Goal: Check status: Check status

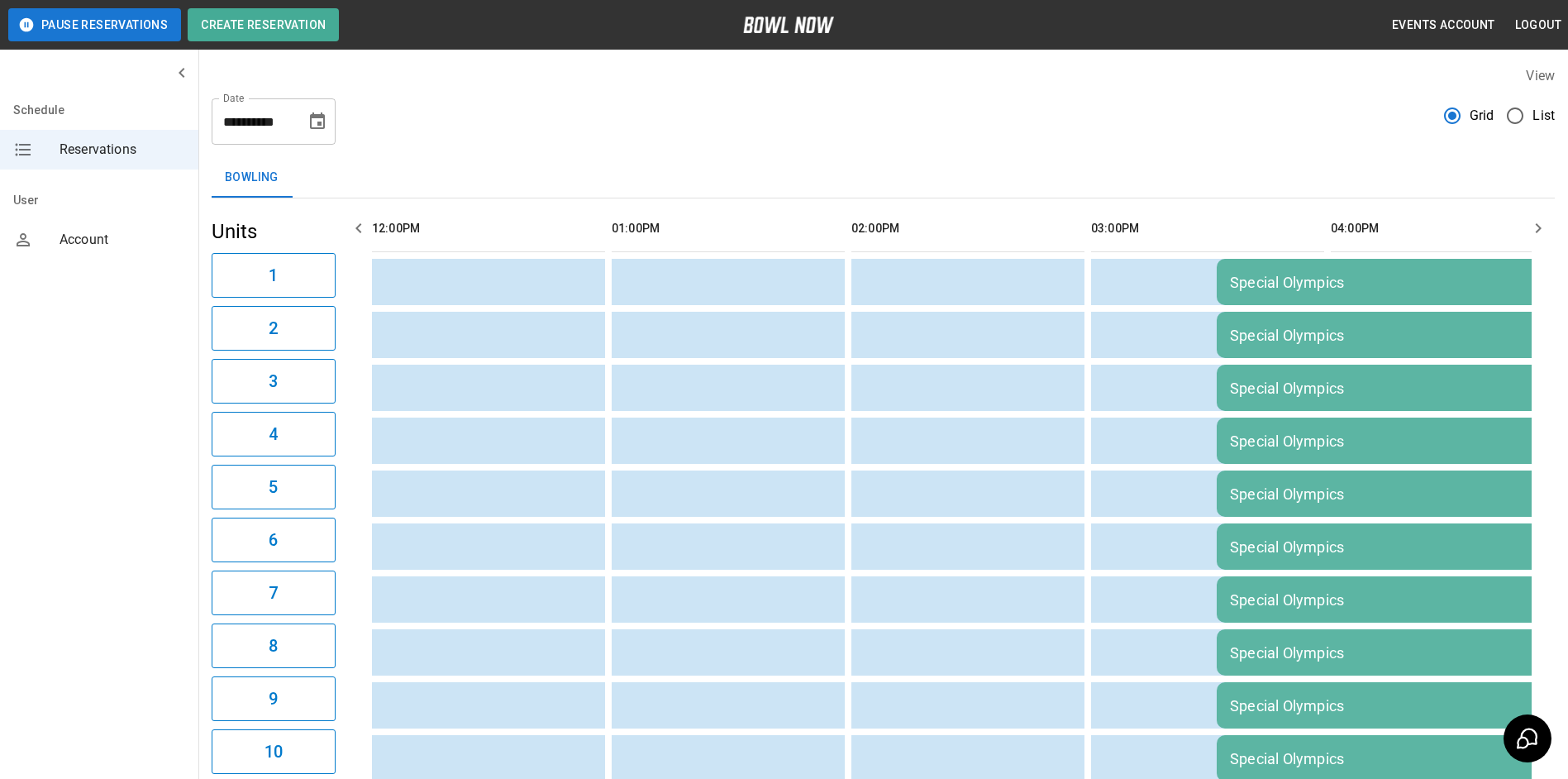
click at [308, 126] on icon "Choose date, selected date is Sep 13, 2025" at bounding box center [317, 121] width 20 height 20
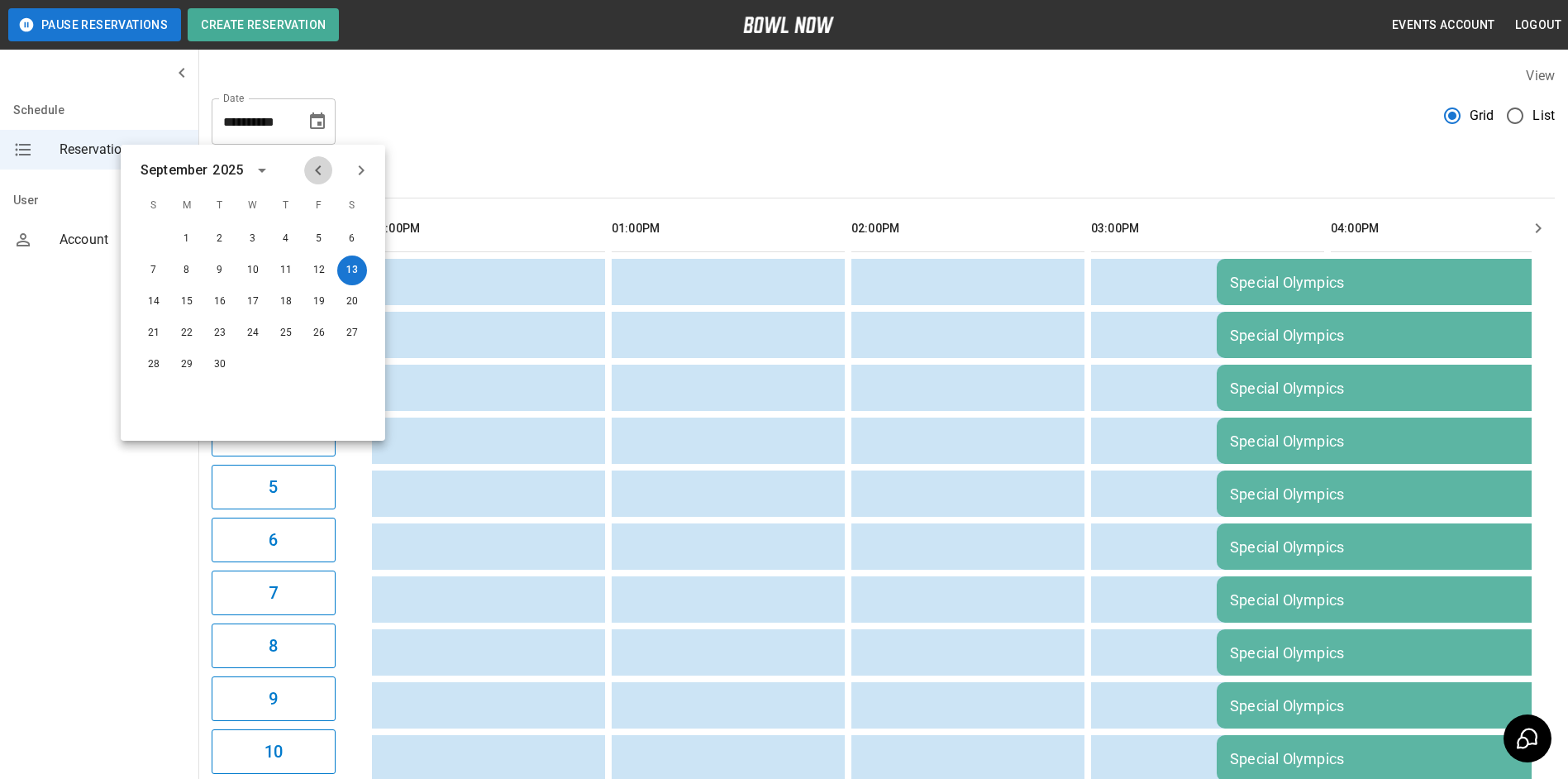
click at [318, 166] on icon "Previous month" at bounding box center [318, 170] width 20 height 20
click at [355, 334] on button "23" at bounding box center [352, 333] width 30 height 30
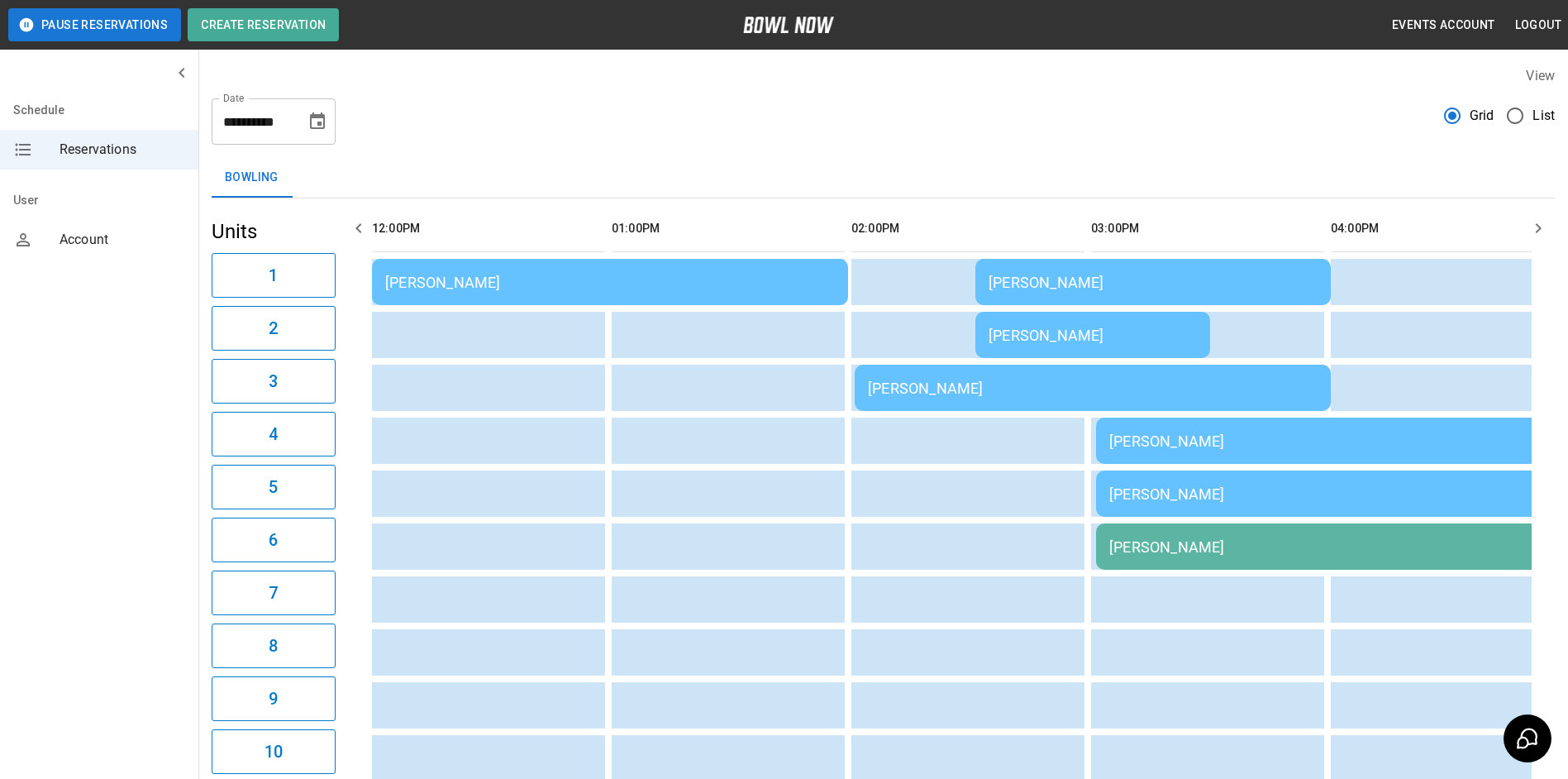
type input "**********"
click at [402, 292] on td "[PERSON_NAME]" at bounding box center [610, 282] width 476 height 46
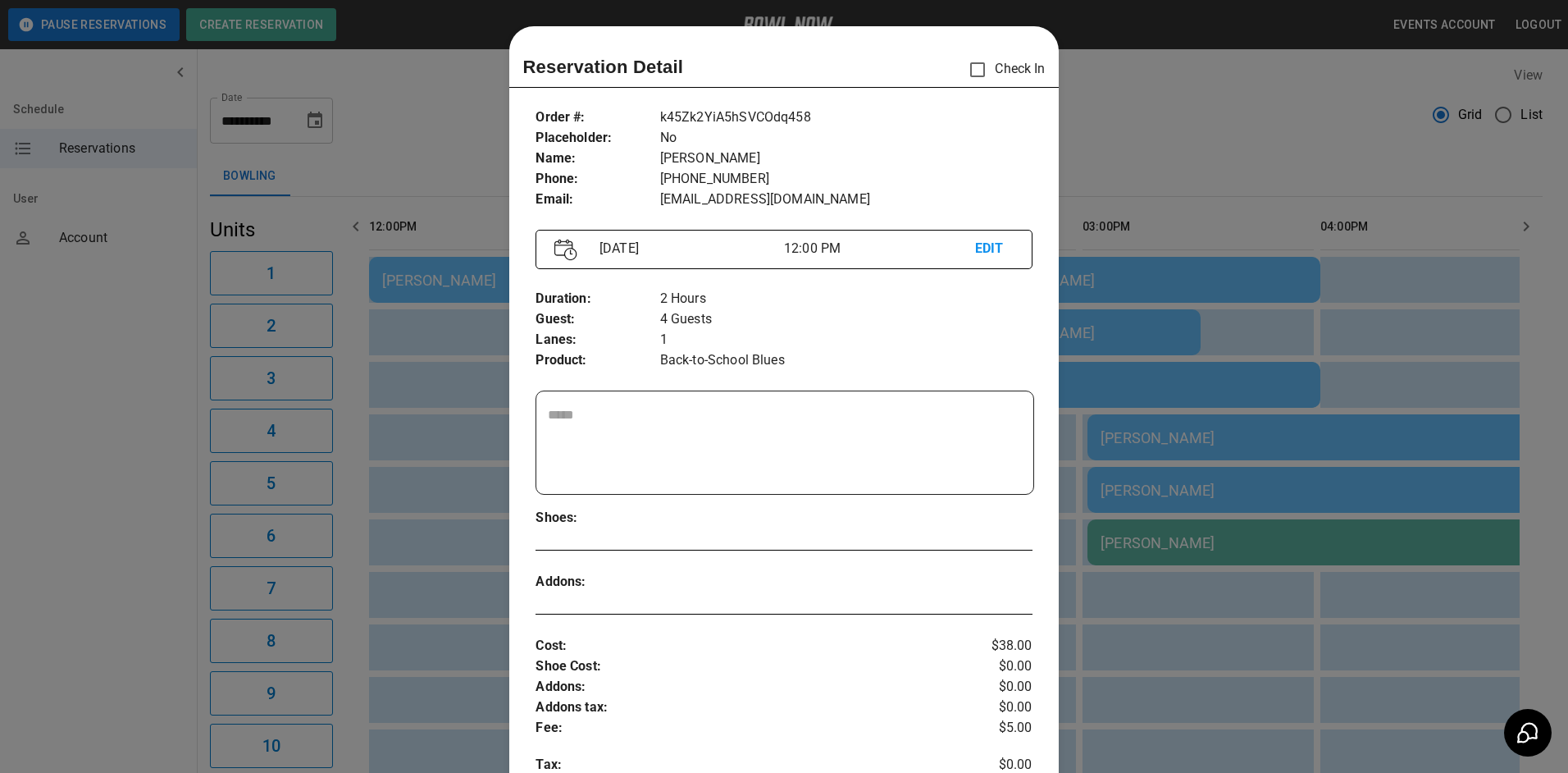
scroll to position [26, 0]
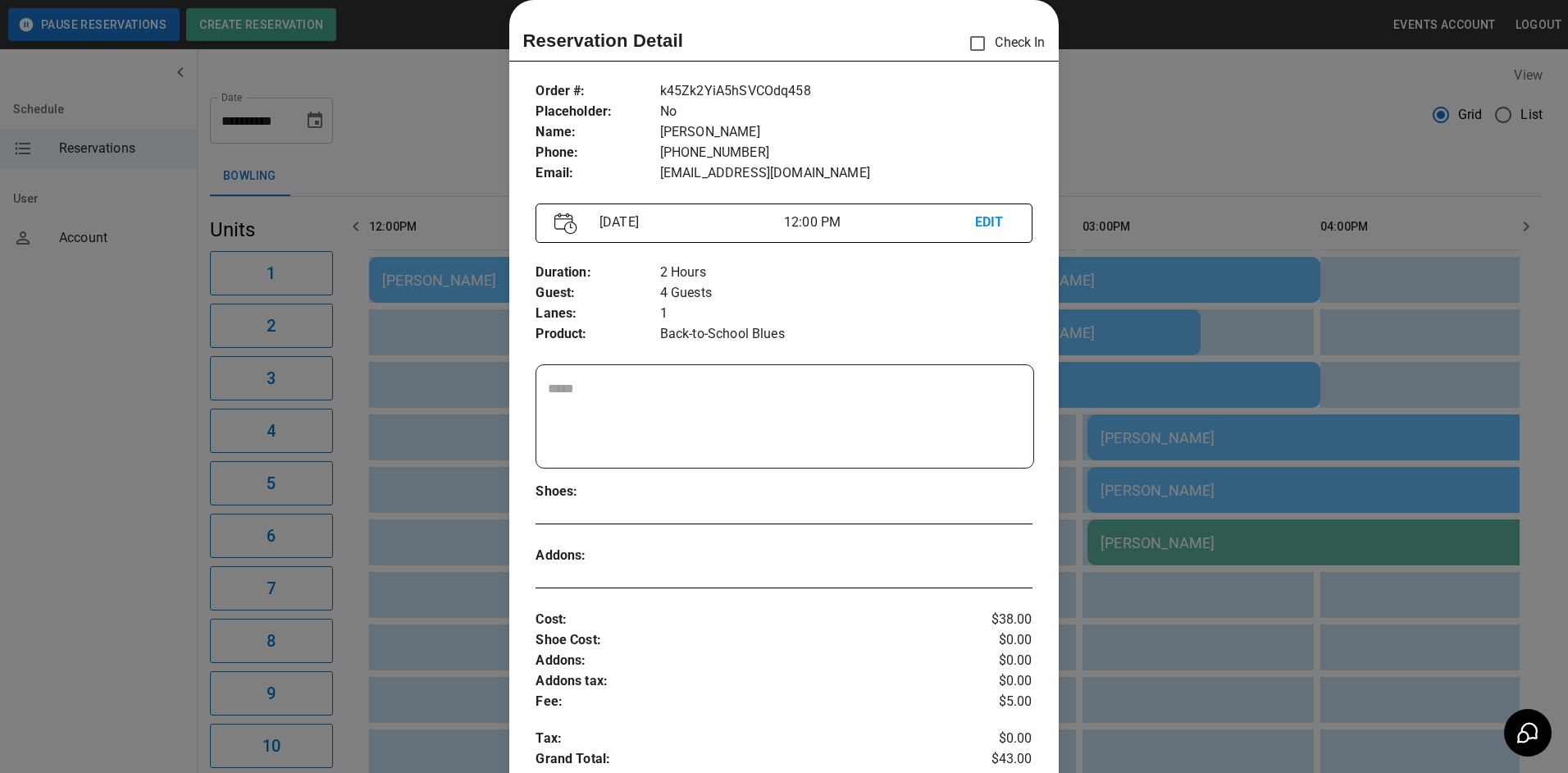
click at [455, 147] on div at bounding box center [784, 386] width 1568 height 773
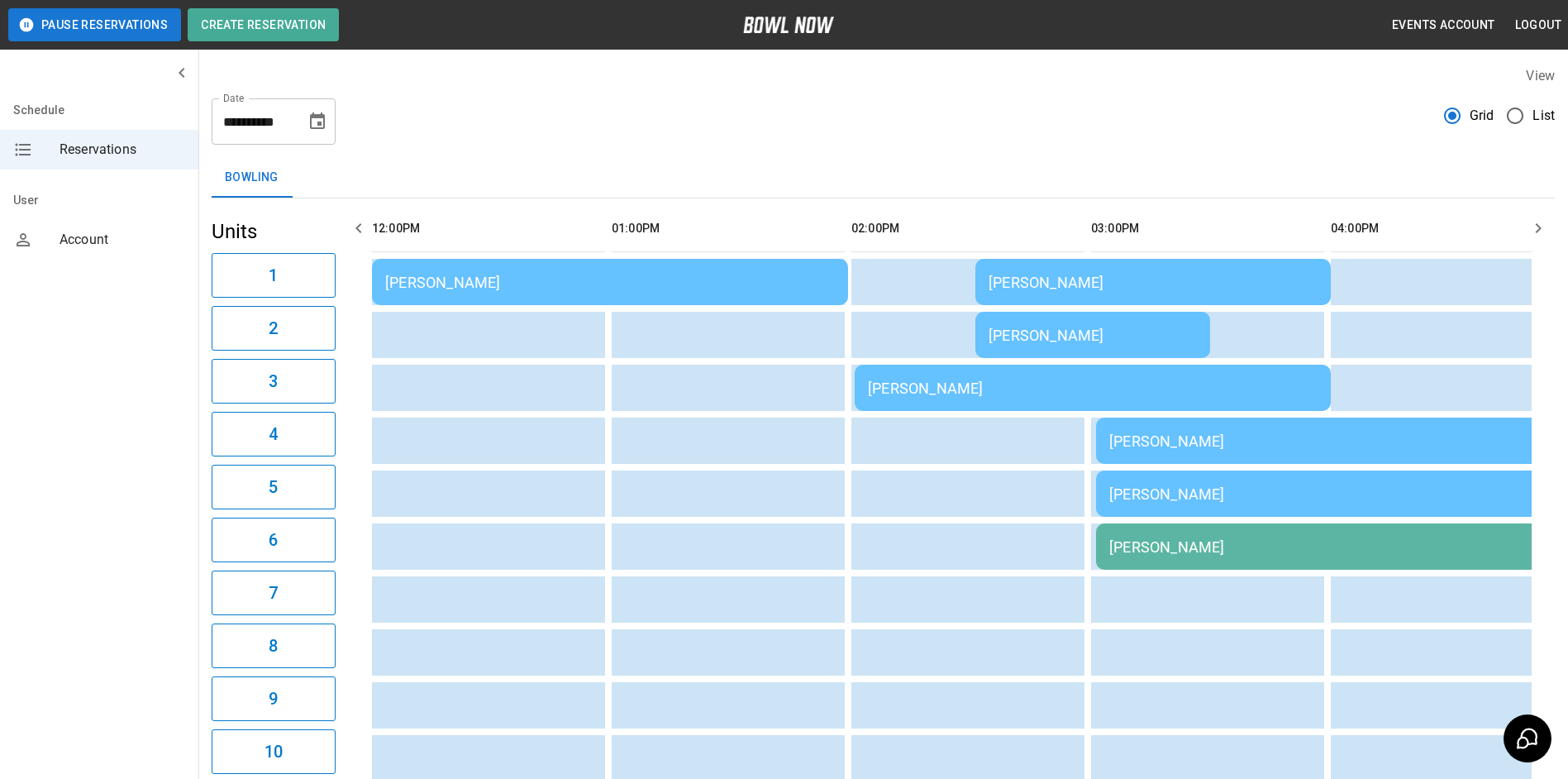
click at [1039, 332] on div "[PERSON_NAME]" at bounding box center [1092, 335] width 209 height 17
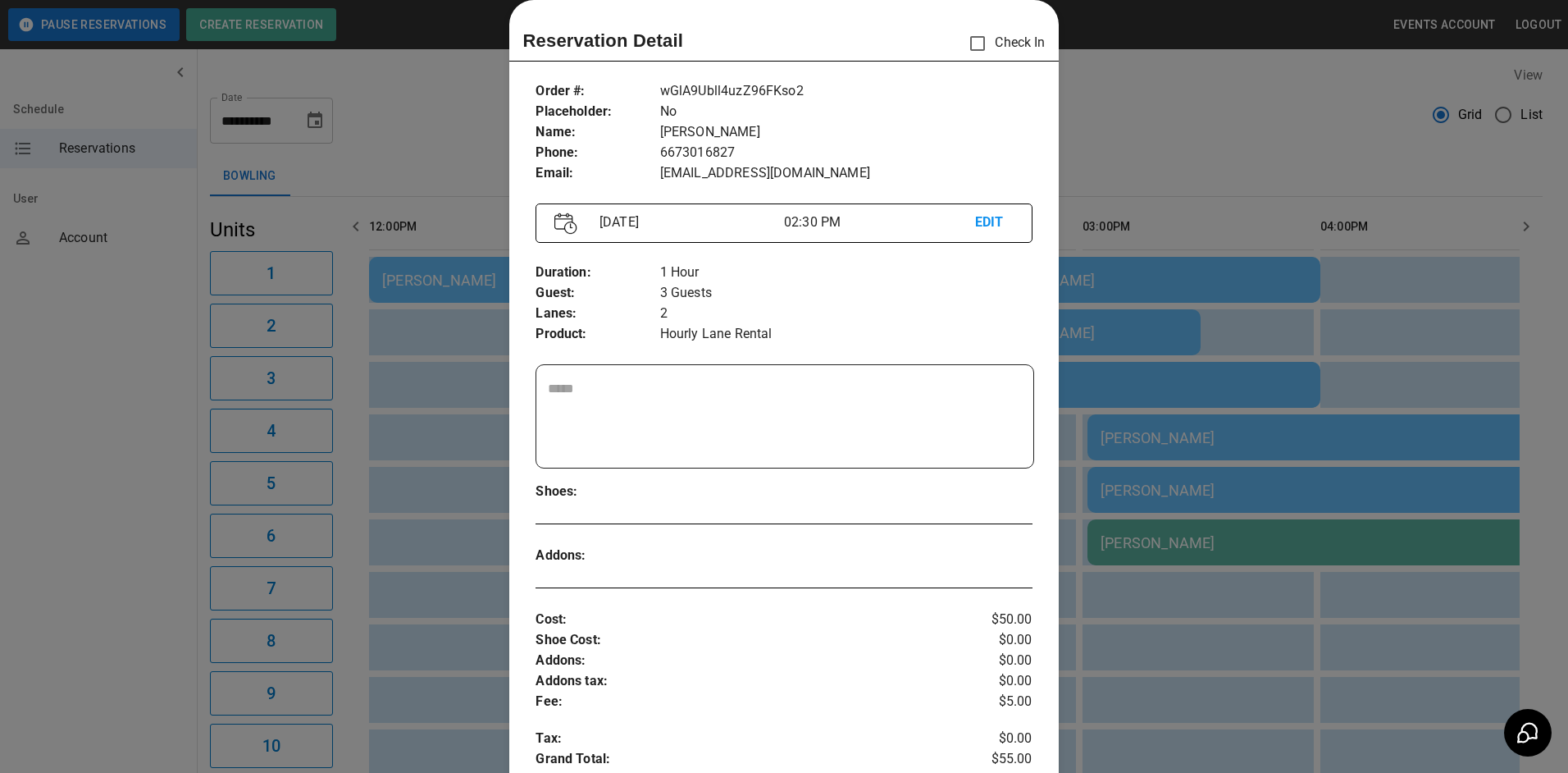
click at [1138, 147] on div at bounding box center [784, 386] width 1568 height 773
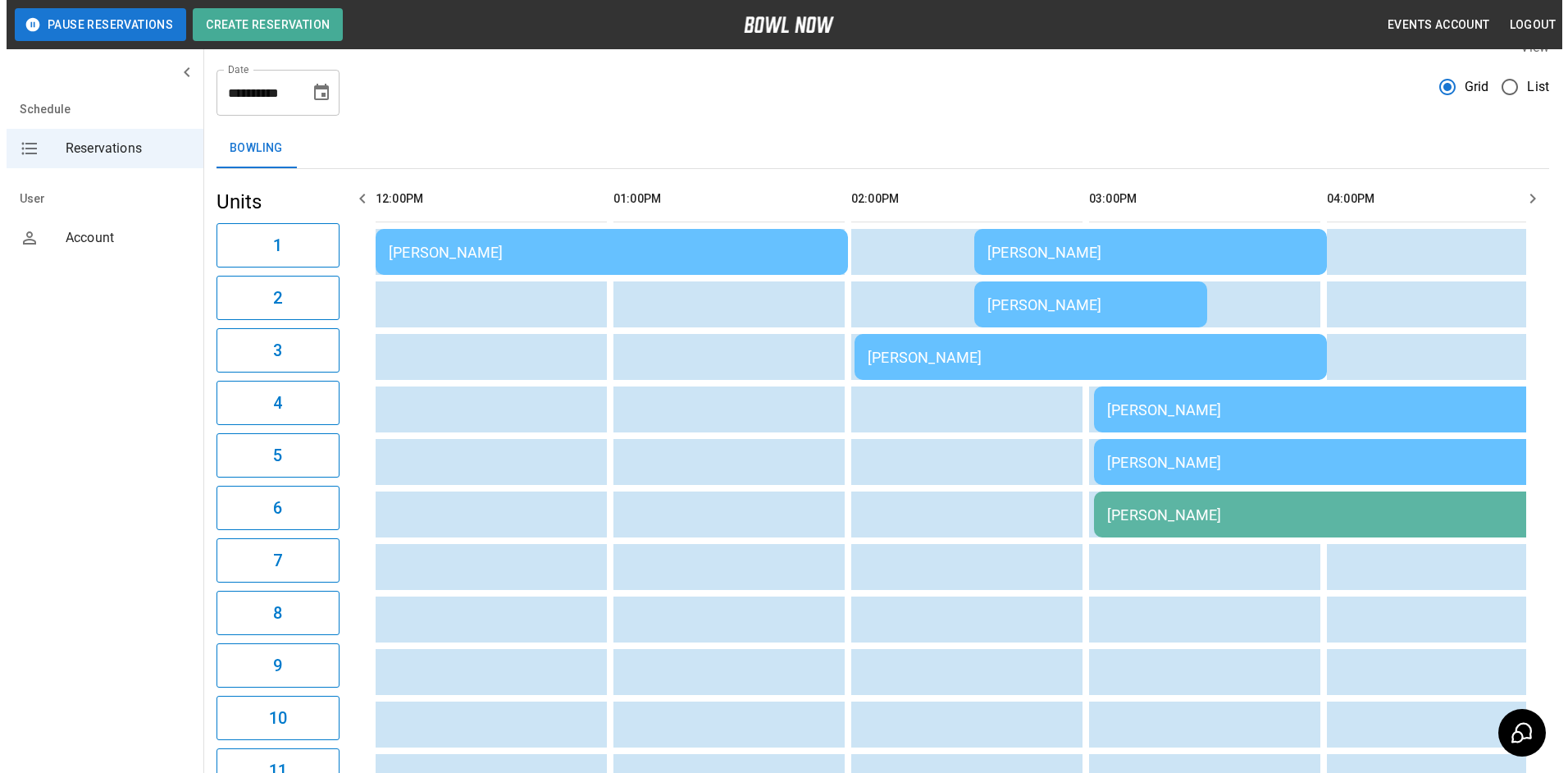
scroll to position [0, 0]
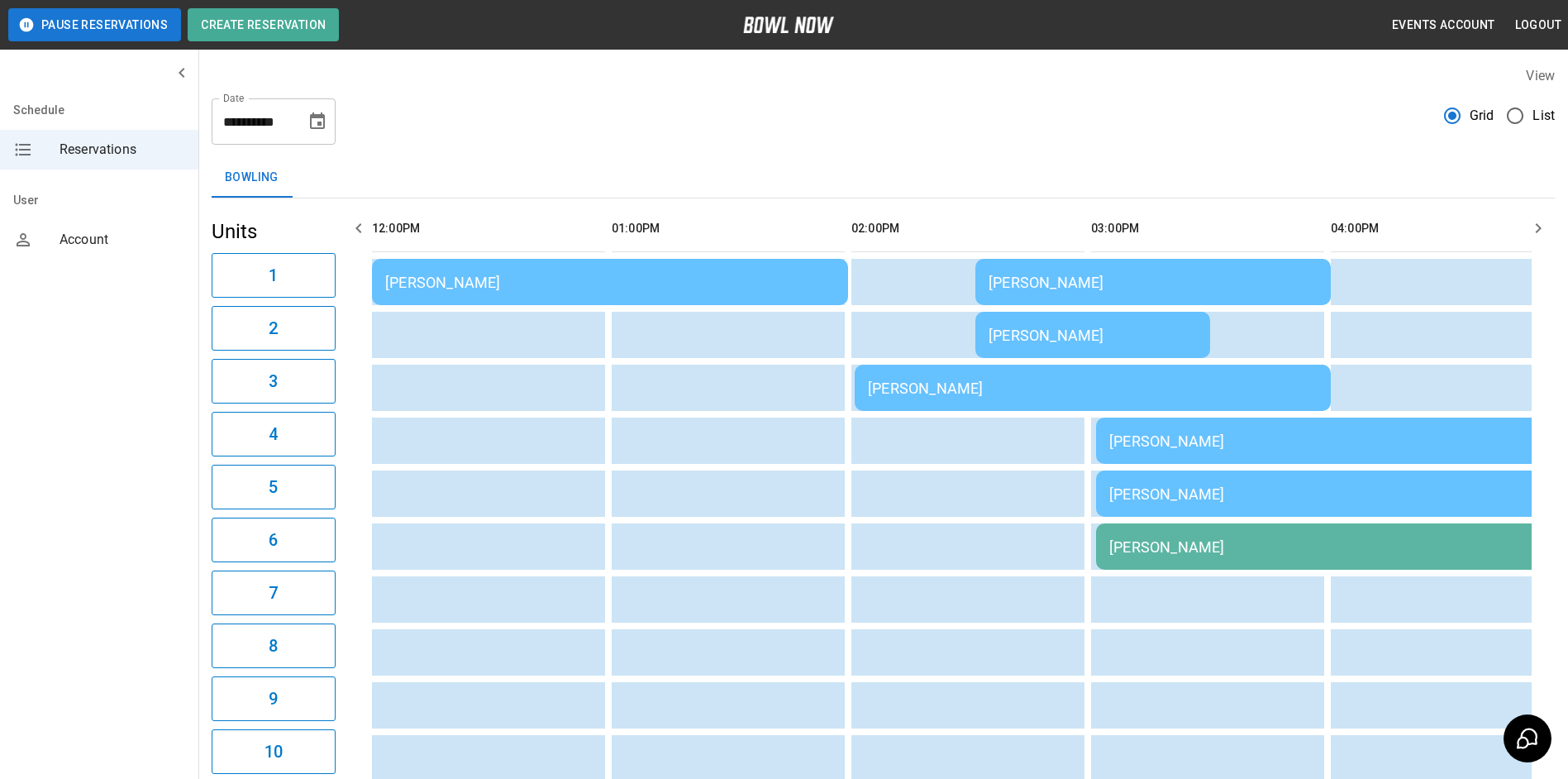
click at [731, 291] on td "[PERSON_NAME]" at bounding box center [610, 282] width 476 height 46
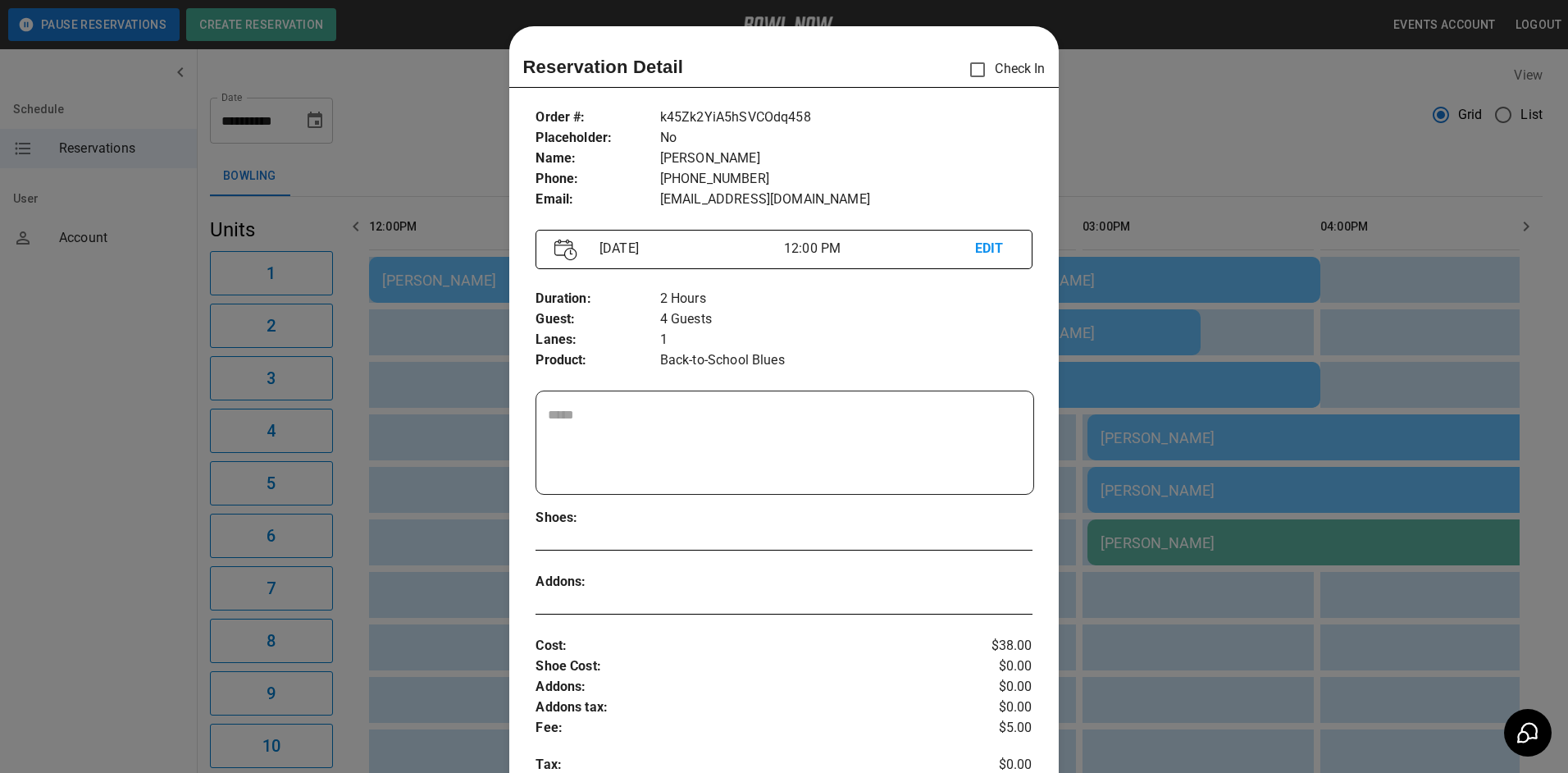
scroll to position [26, 0]
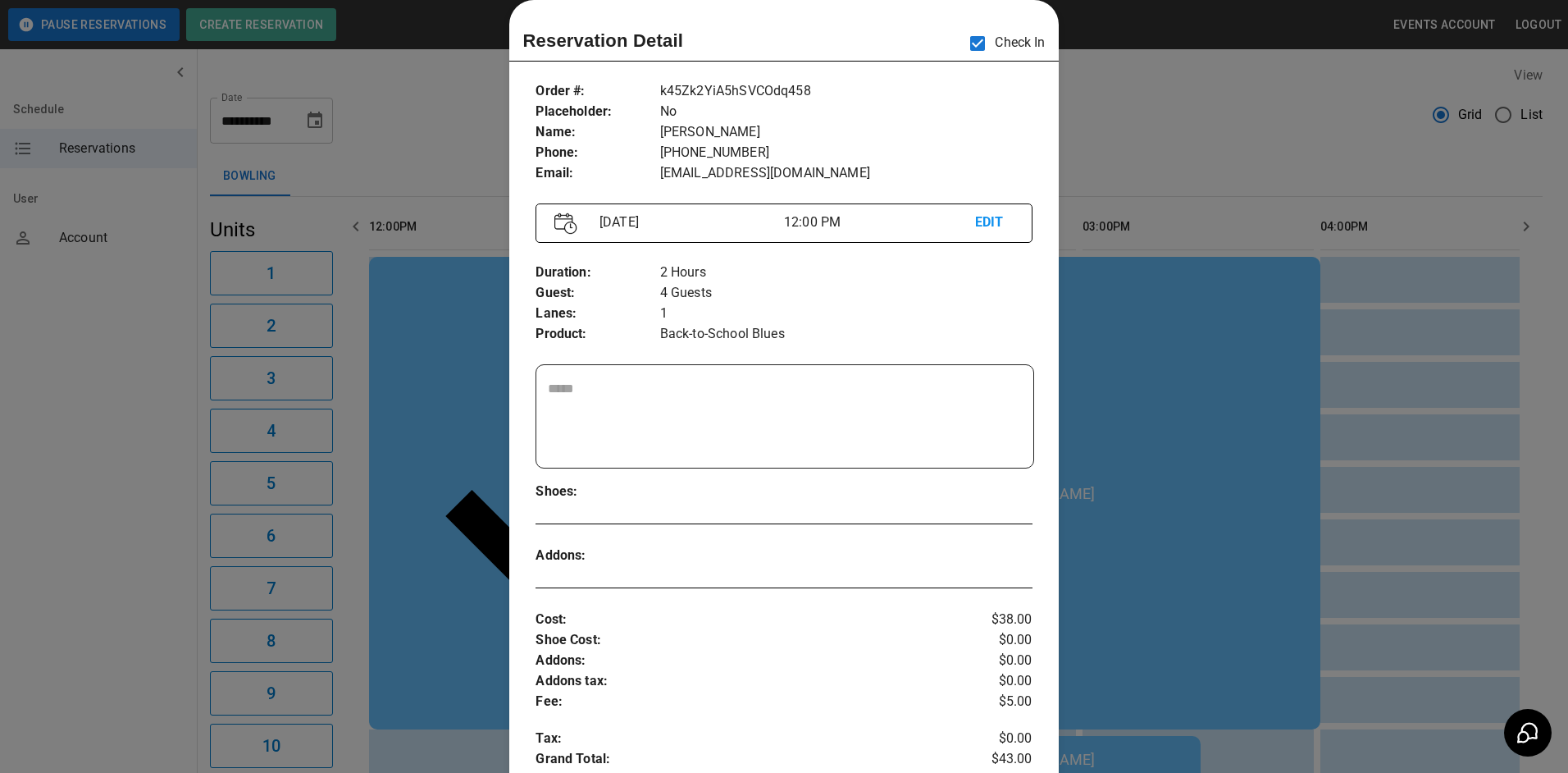
click at [1246, 661] on div at bounding box center [784, 386] width 1568 height 773
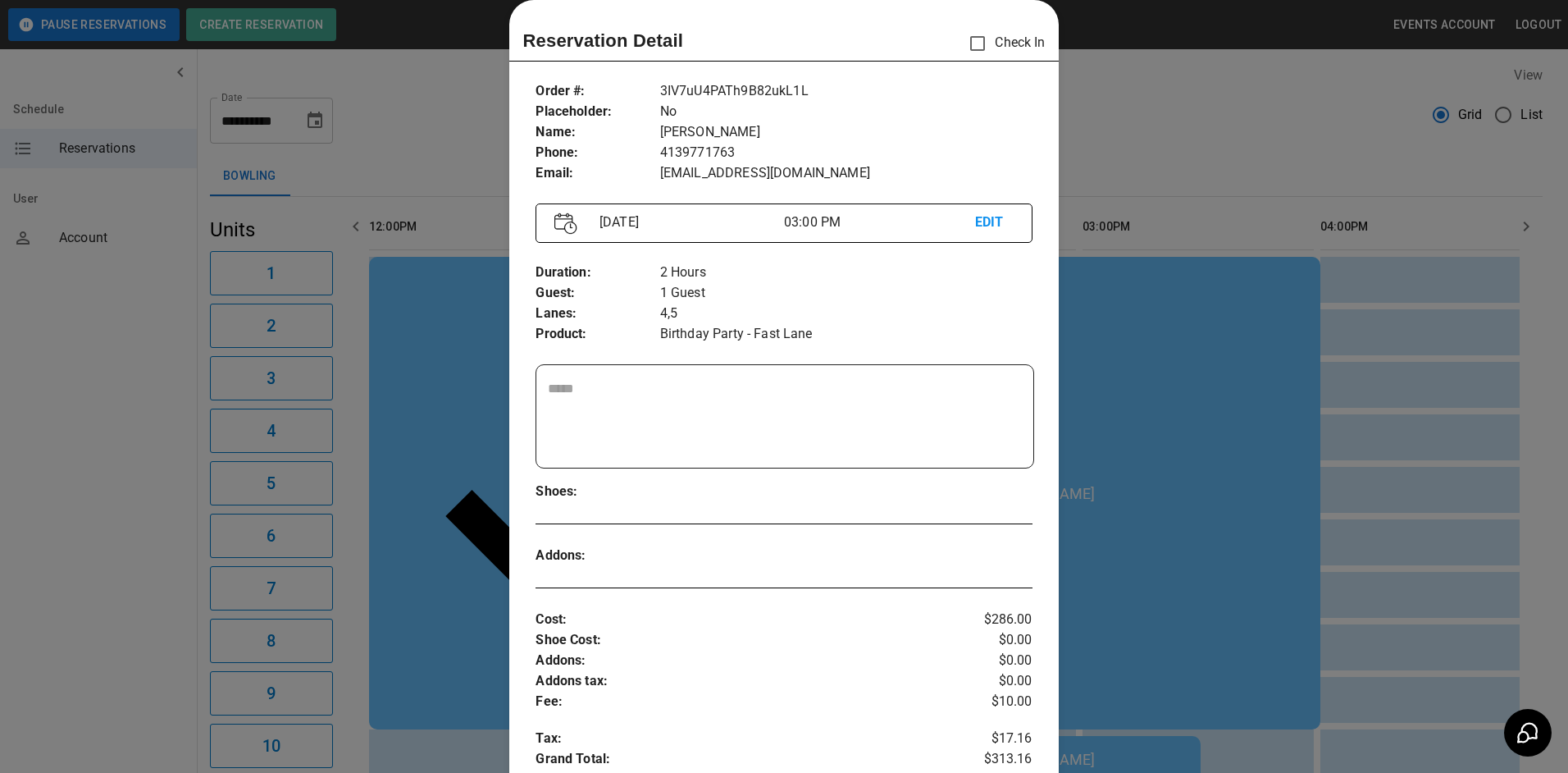
drag, startPoint x: 1415, startPoint y: 372, endPoint x: 1420, endPoint y: 393, distance: 21.6
click at [1415, 371] on div at bounding box center [784, 386] width 1568 height 773
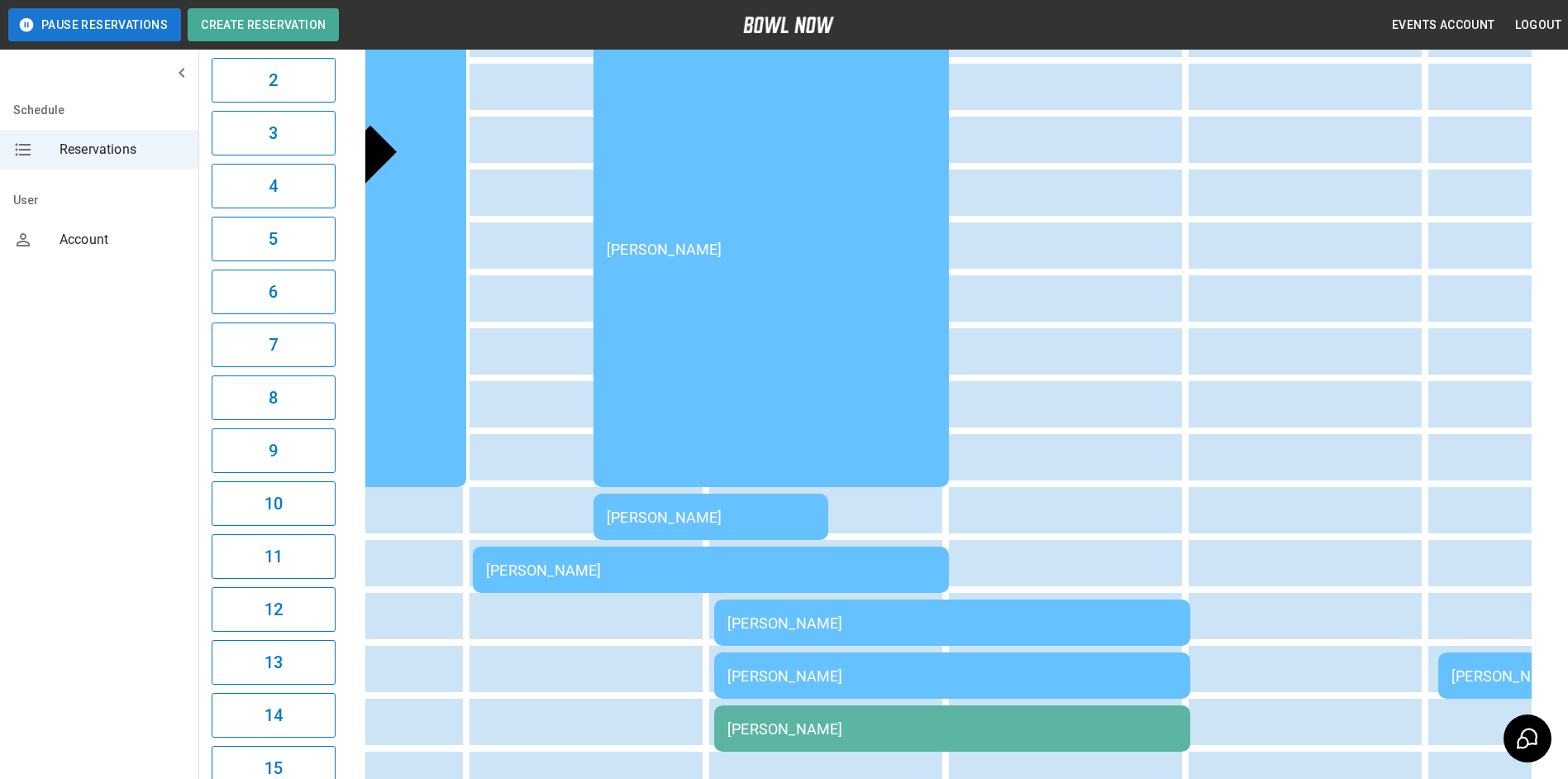
scroll to position [185, 0]
